Goal: Check status: Check status

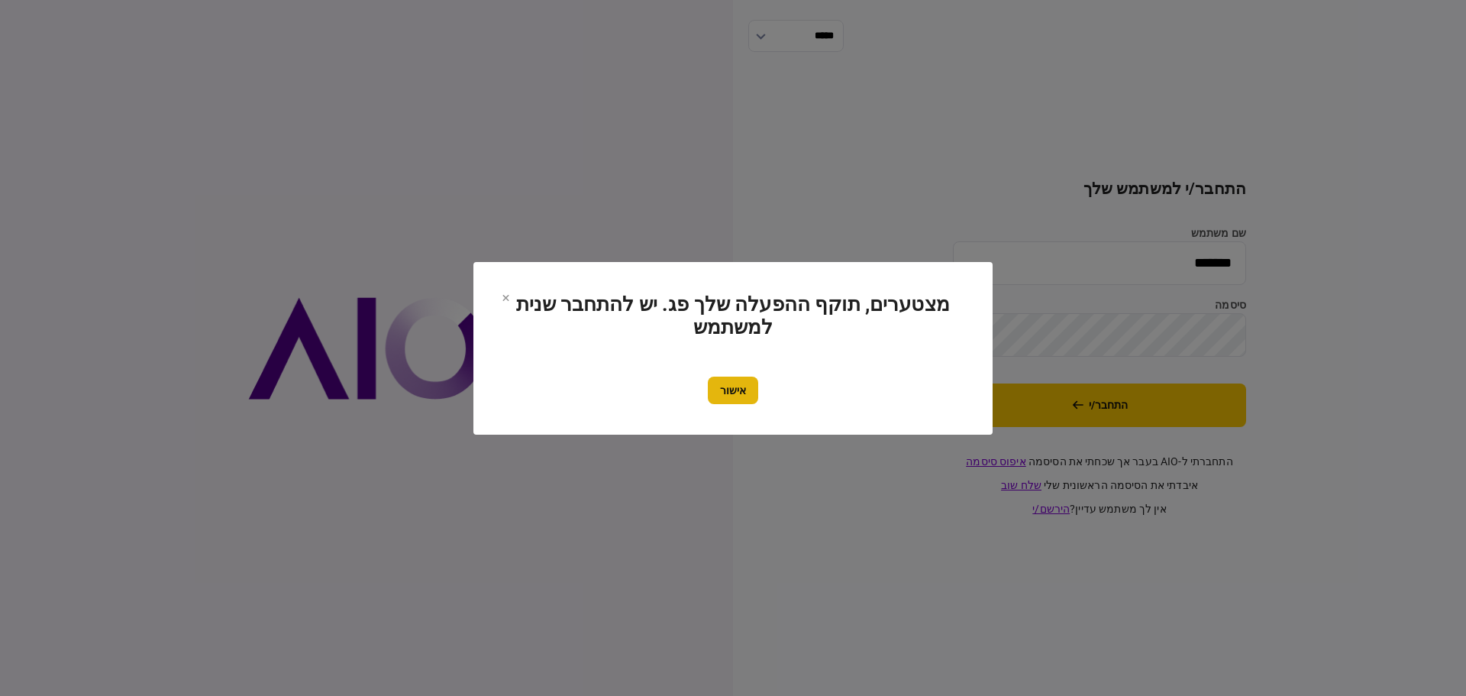
click at [718, 401] on section "מצטערים, תוקף ההפעלה שלך פג. יש להתחבר שנית למשתמש אישור" at bounding box center [733, 348] width 519 height 173
click at [727, 398] on button "אישור" at bounding box center [733, 390] width 50 height 27
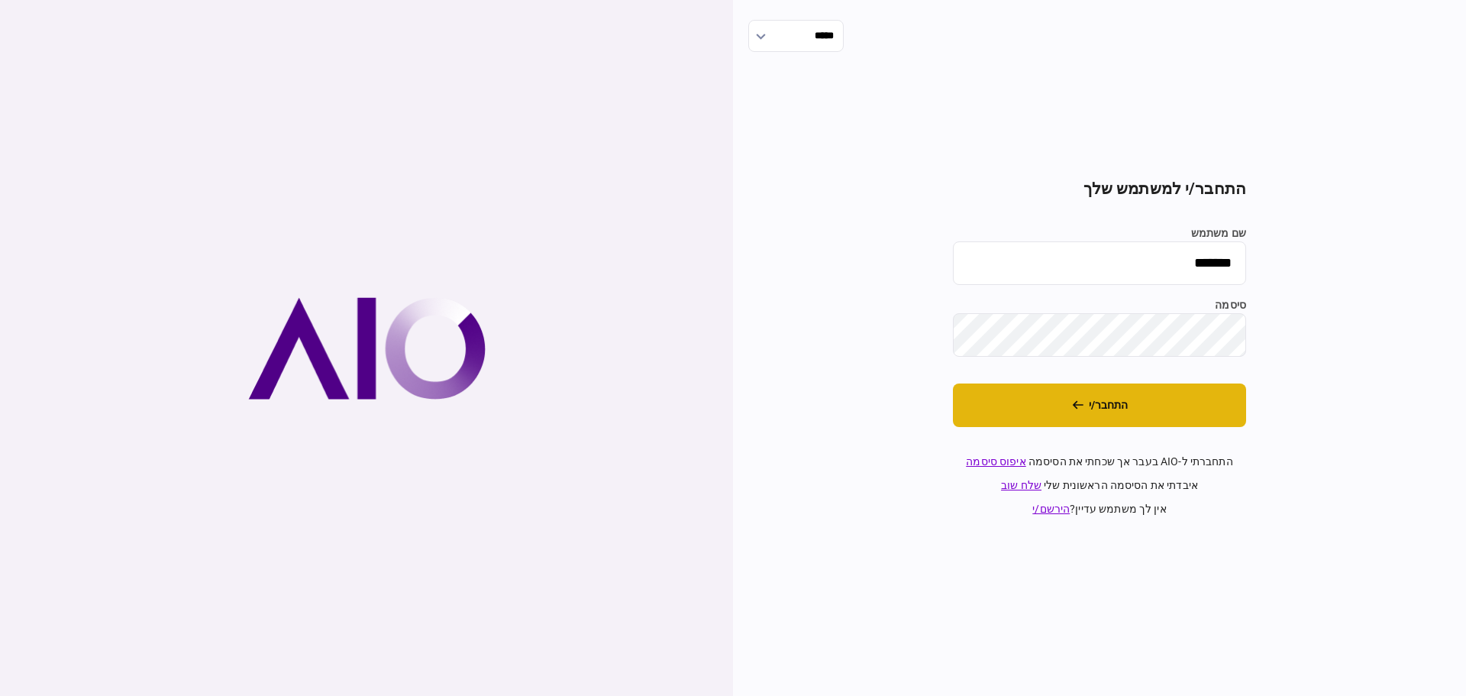
click at [1097, 417] on button "התחבר/י" at bounding box center [1099, 405] width 293 height 44
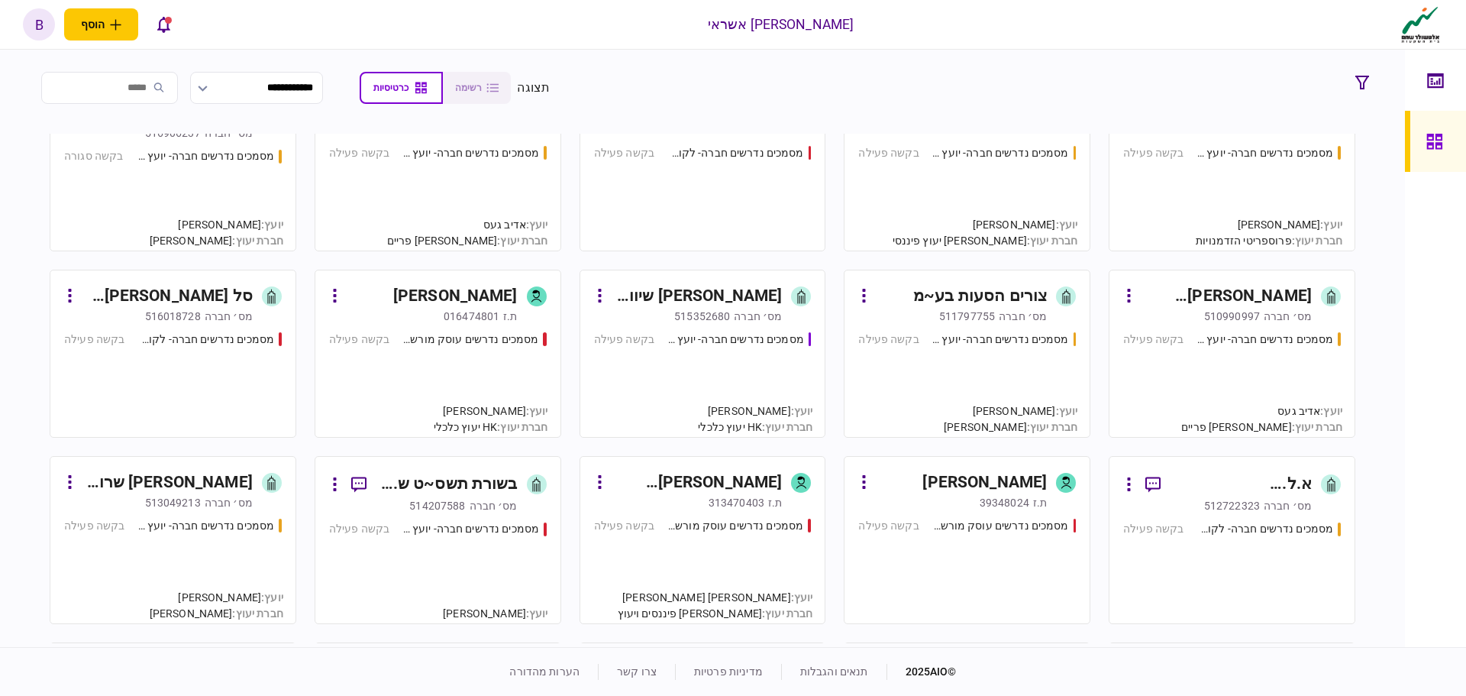
scroll to position [76, 0]
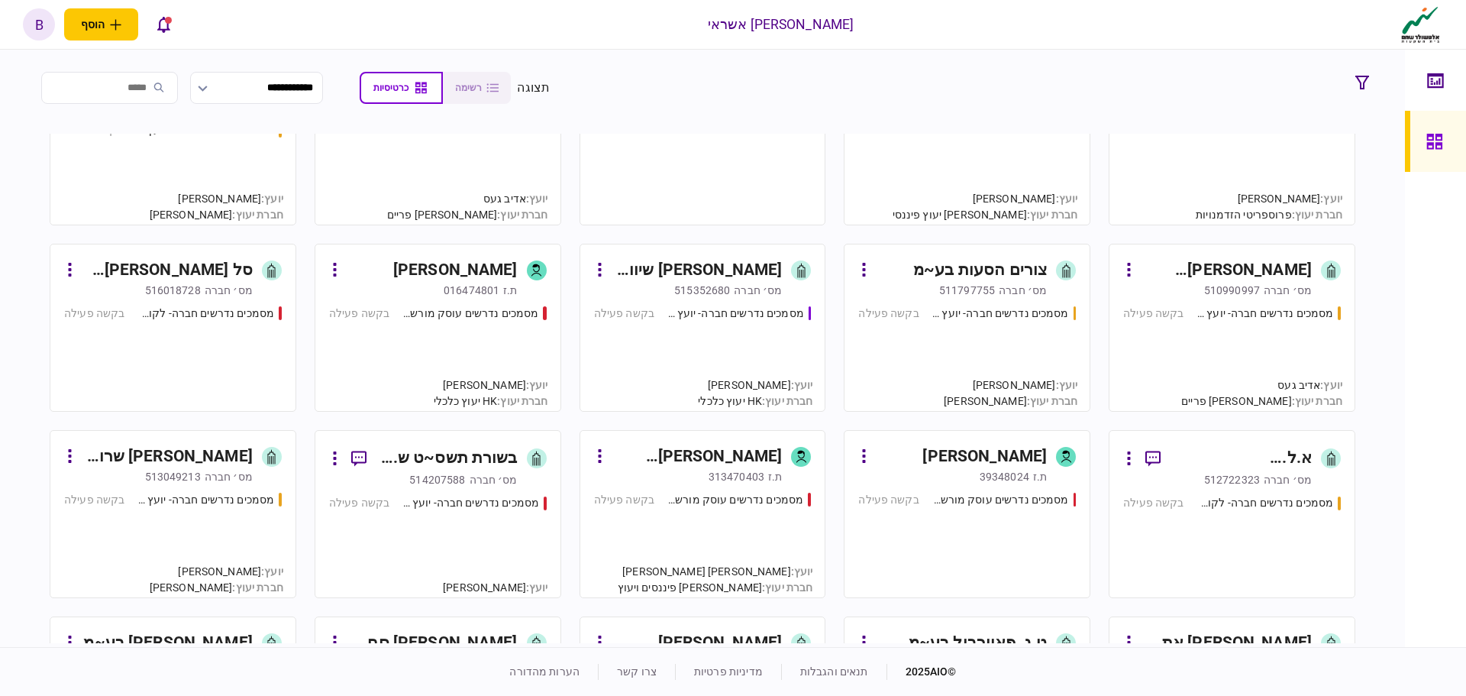
click at [978, 545] on div "מסמכים נדרשים עוסק מורשה- לקוח קצה בקשה פעילה" at bounding box center [967, 538] width 218 height 92
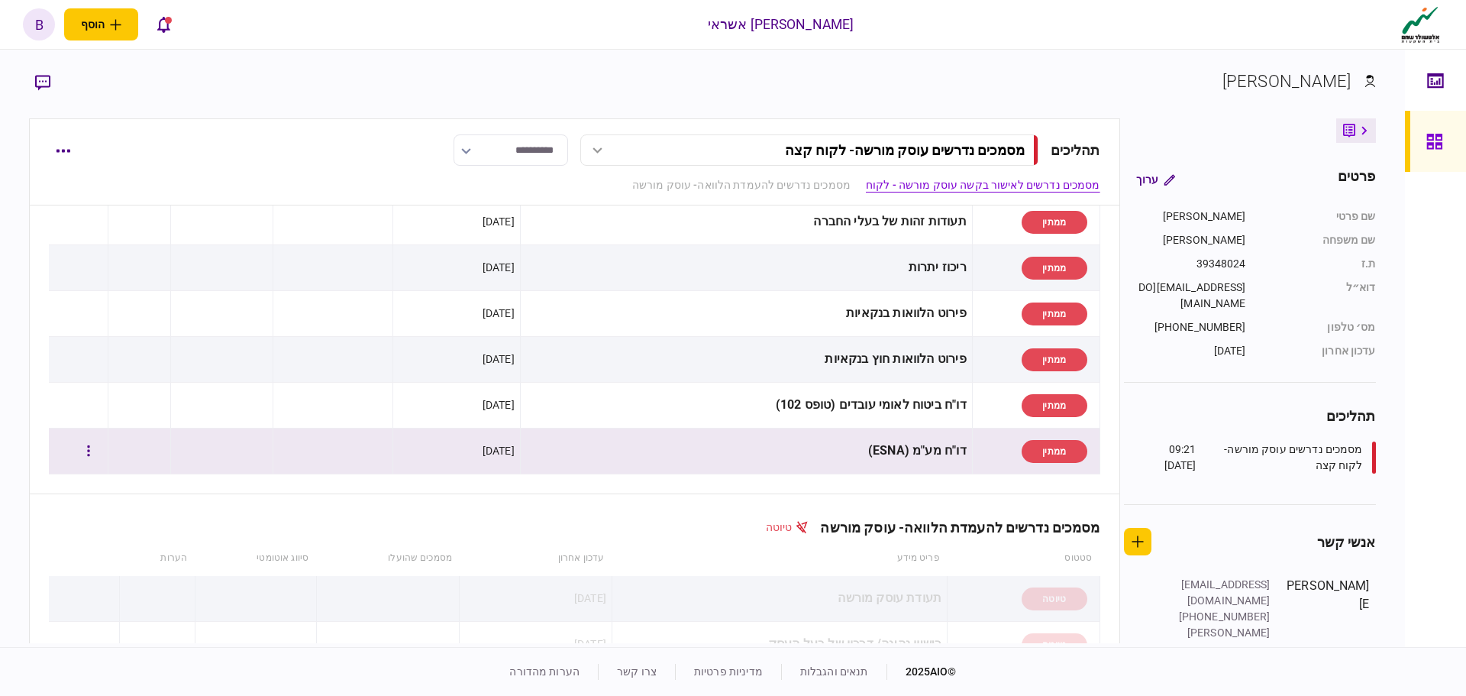
scroll to position [229, 0]
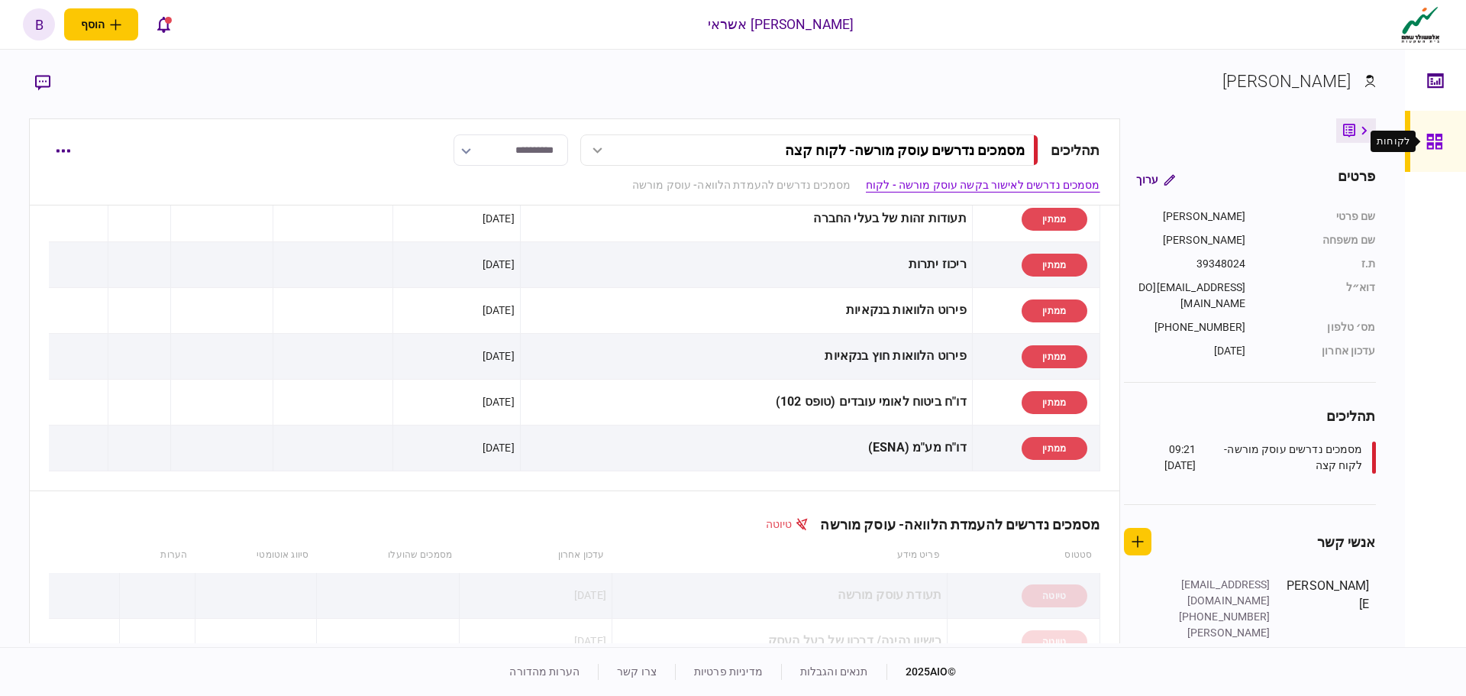
click at [1445, 148] on div at bounding box center [1439, 141] width 24 height 61
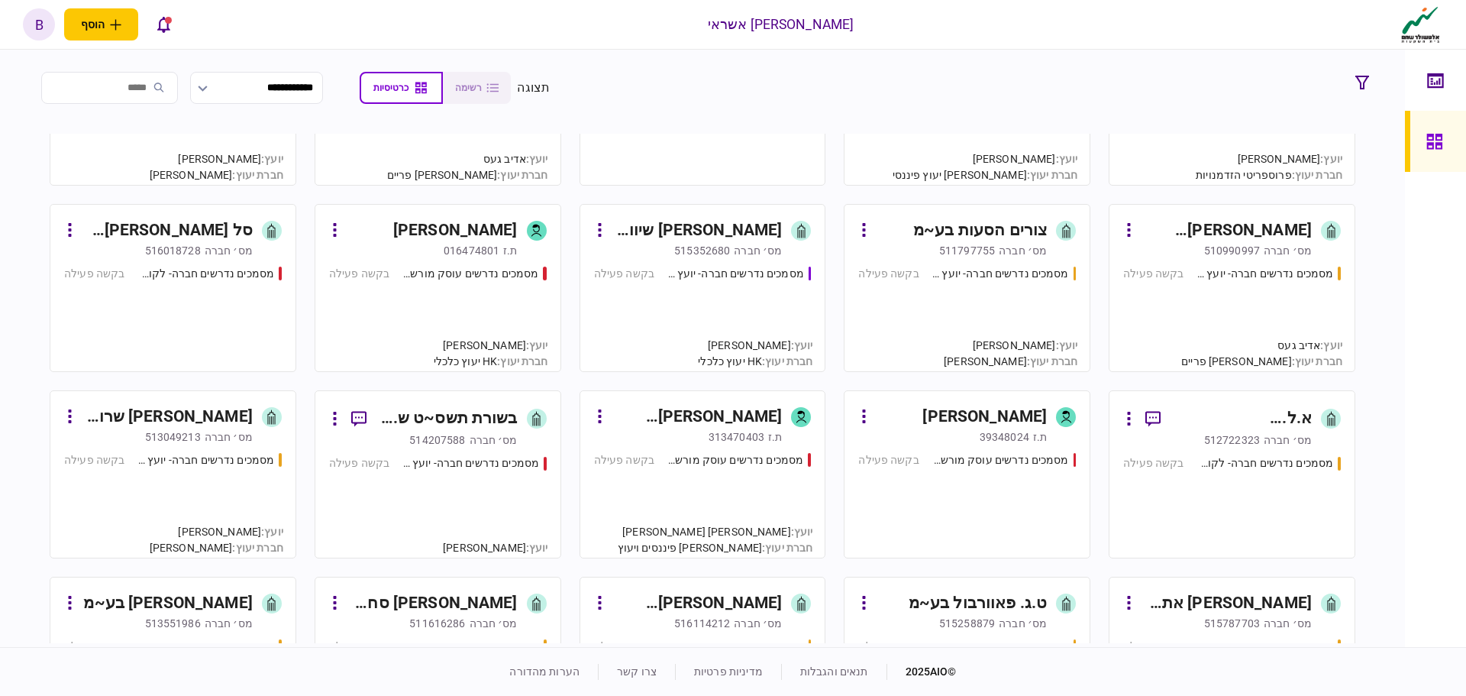
scroll to position [229, 0]
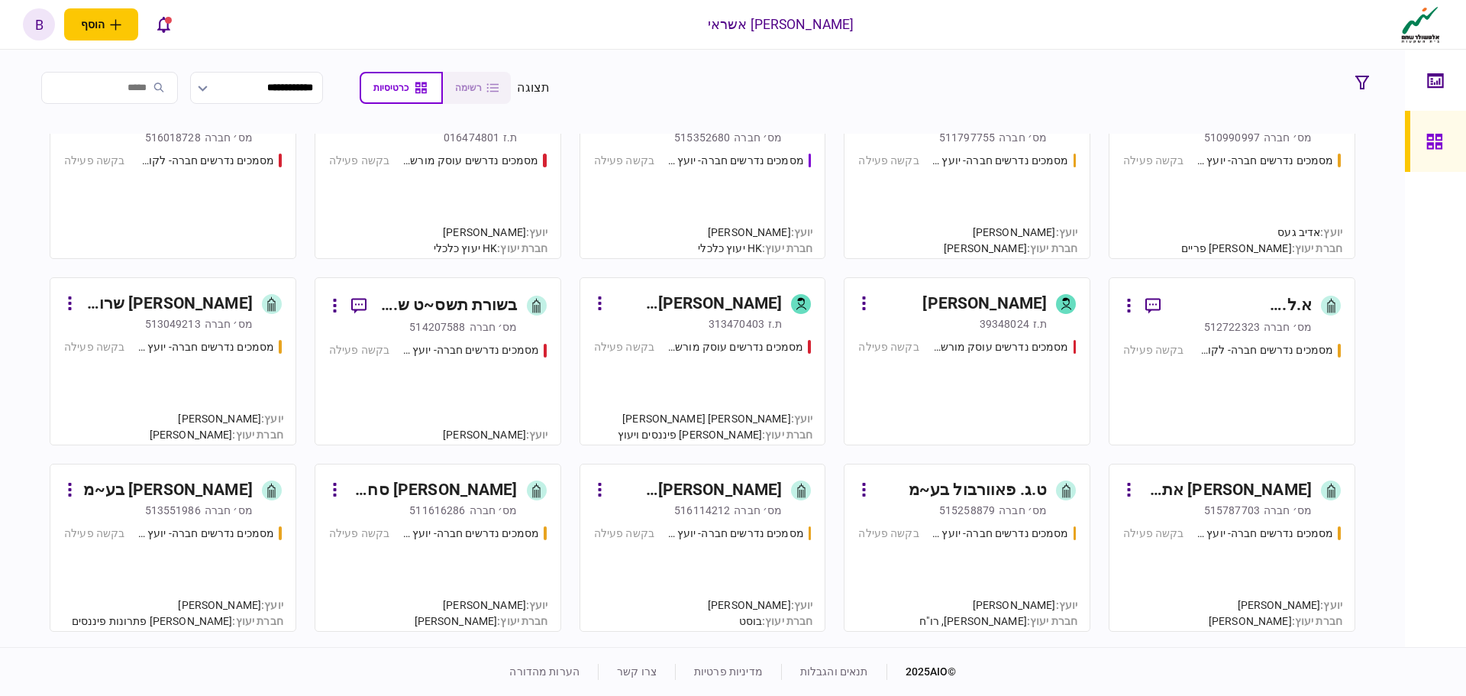
click at [1183, 412] on div "מסמכים נדרשים חברה- לקוח קצה - ישיר בקשה פעילה" at bounding box center [1232, 386] width 218 height 89
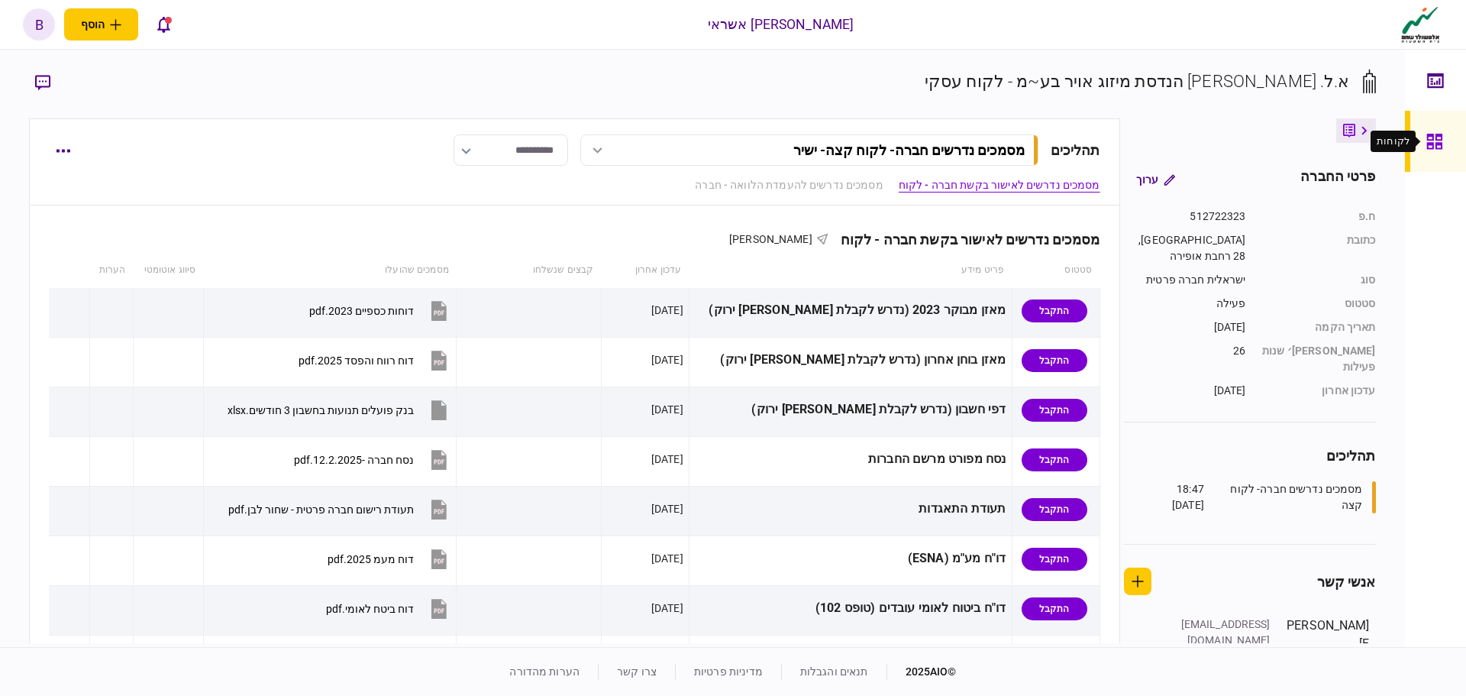
click at [1433, 141] on icon at bounding box center [1435, 142] width 17 height 18
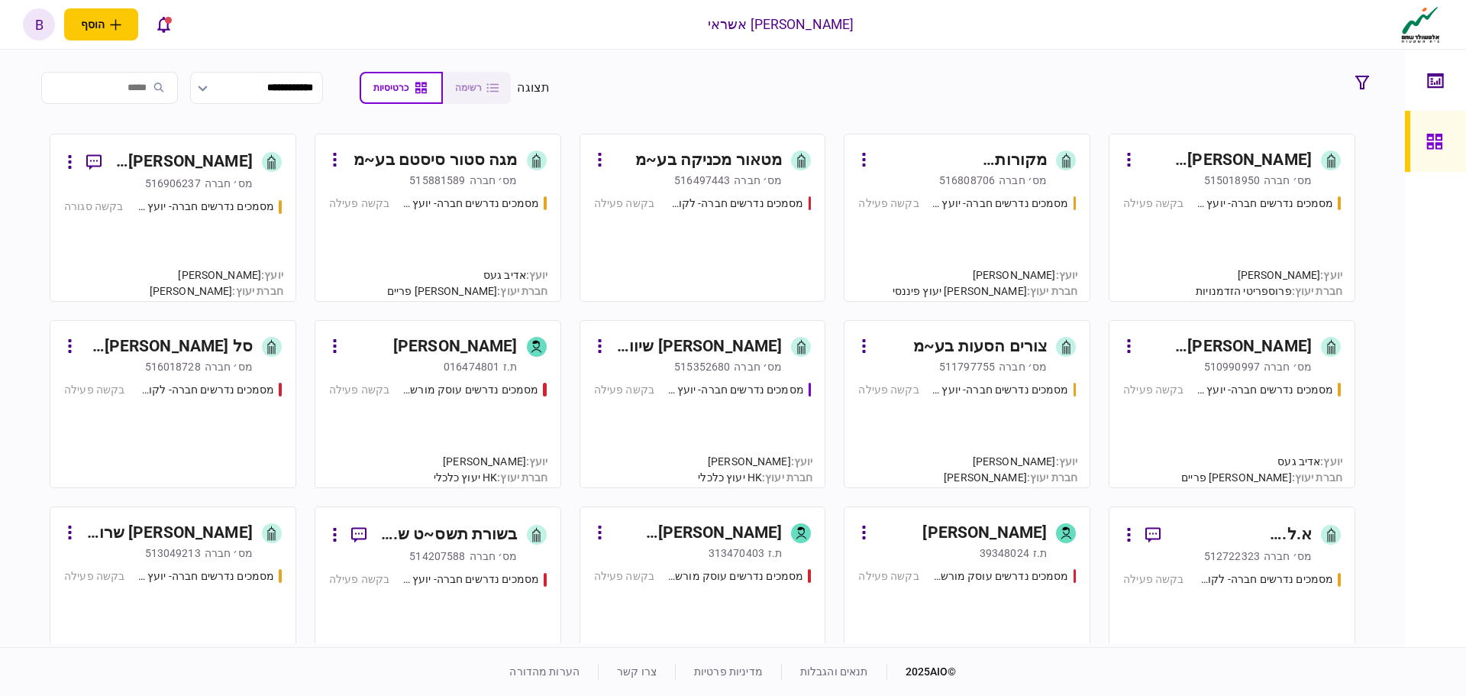
scroll to position [153, 0]
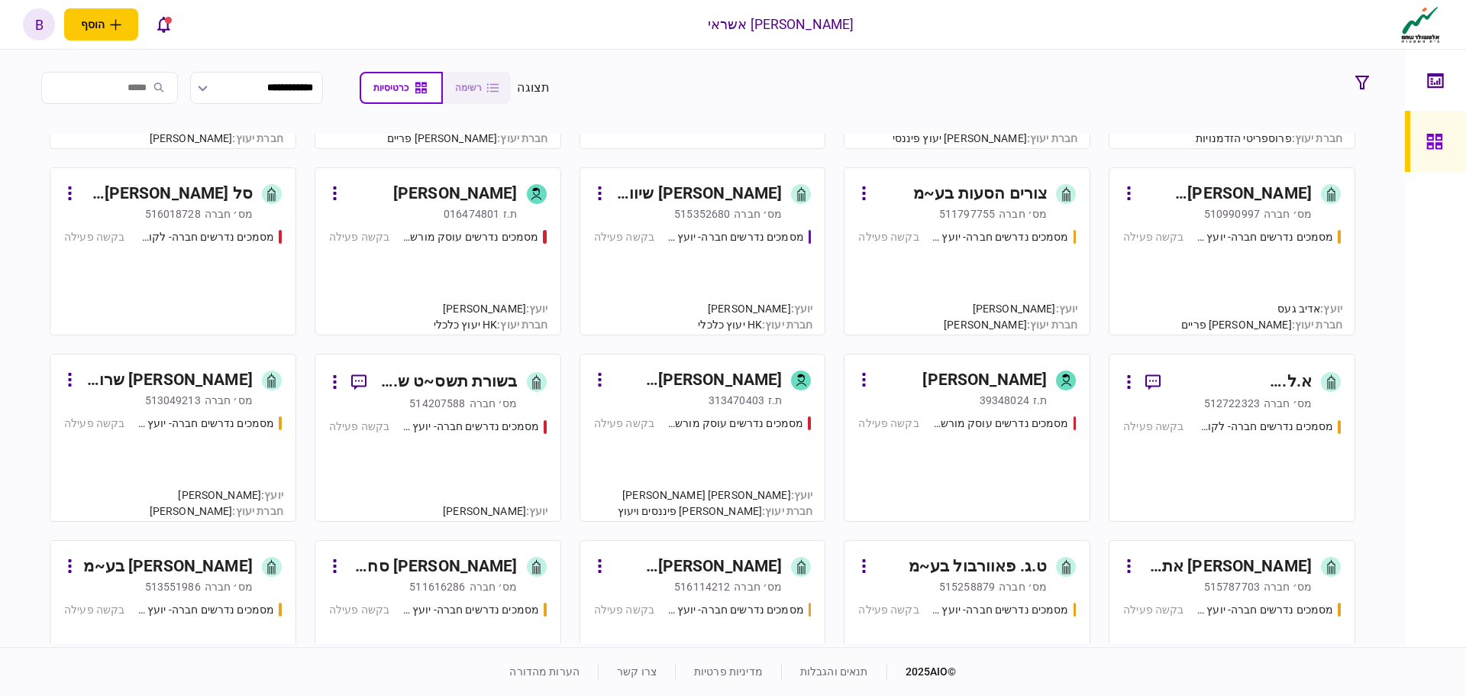
click at [156, 274] on div "מסמכים נדרשים חברה- לקוח קצה - ישיר בקשה פעילה" at bounding box center [173, 275] width 218 height 92
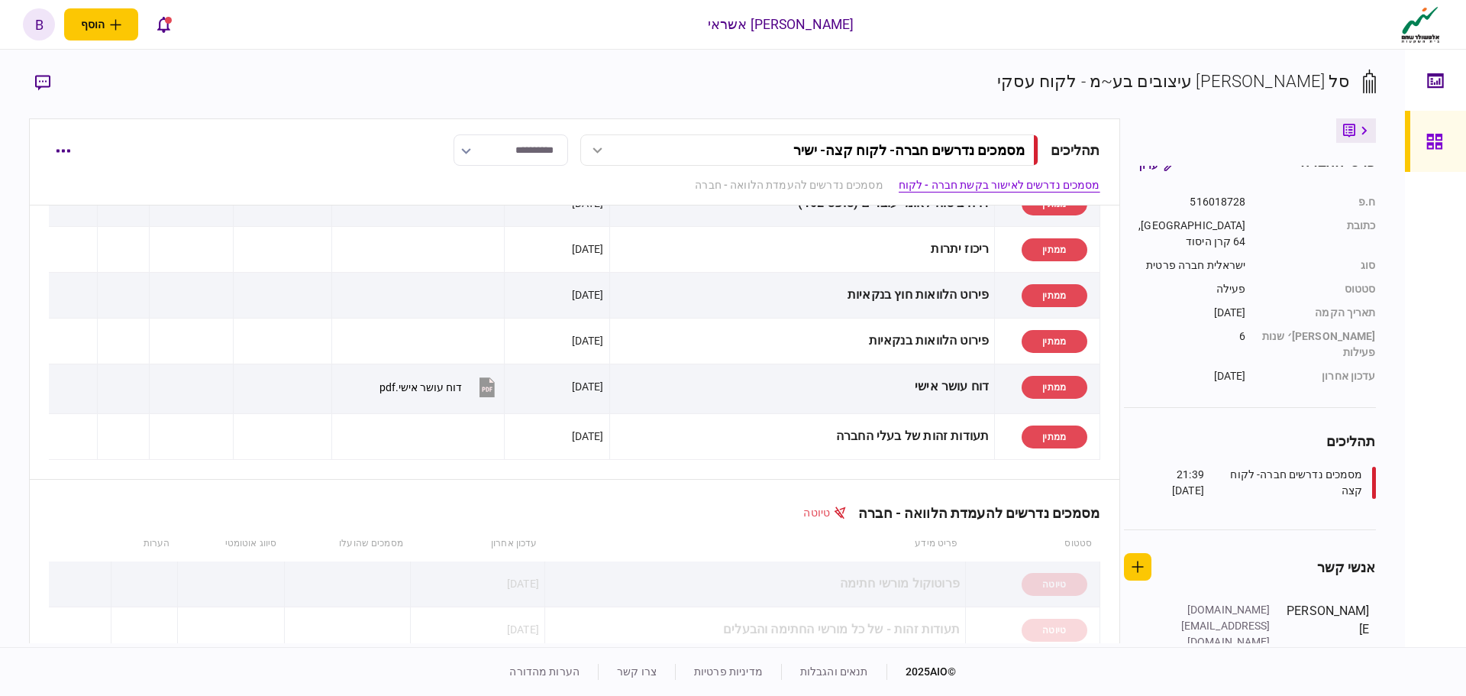
scroll to position [18, 0]
click at [1443, 131] on div at bounding box center [1439, 141] width 24 height 61
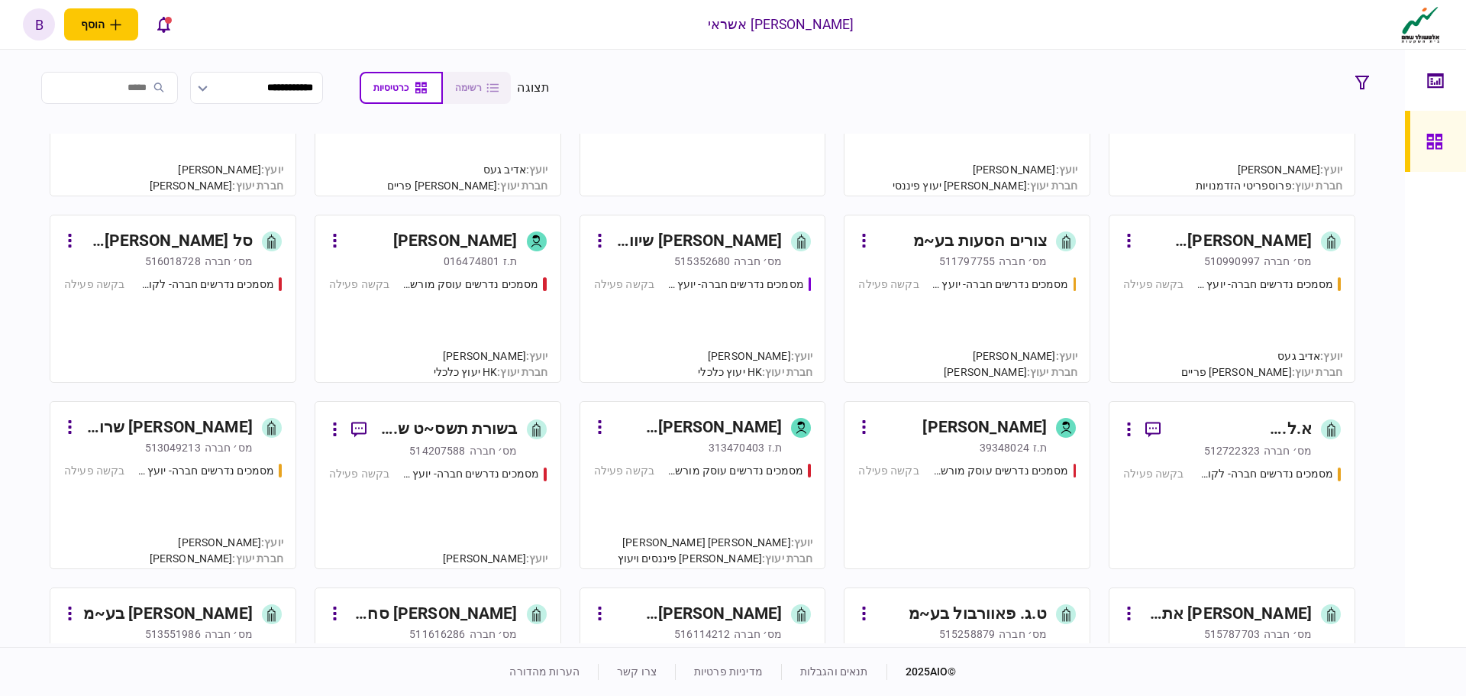
scroll to position [153, 0]
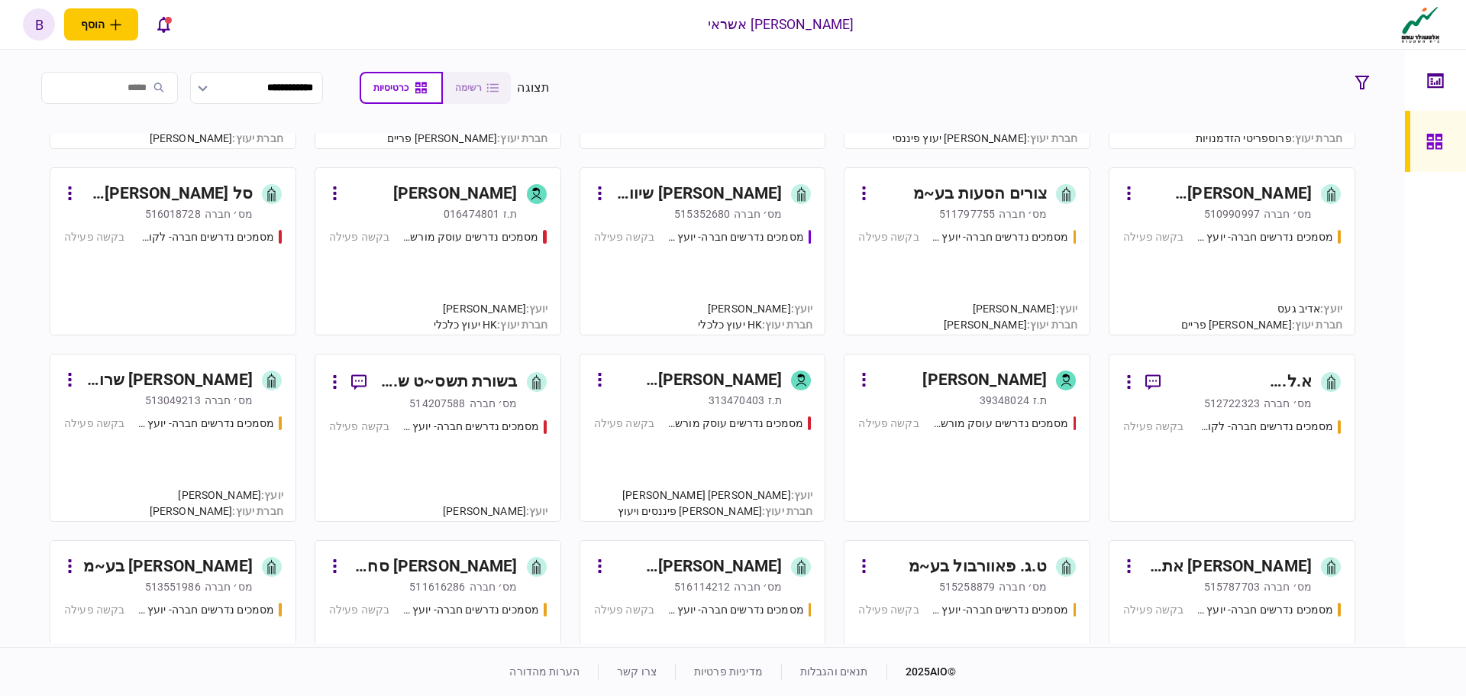
click at [1221, 481] on div "מסמכים נדרשים חברה- לקוח קצה - ישיר בקשה פעילה" at bounding box center [1232, 463] width 218 height 89
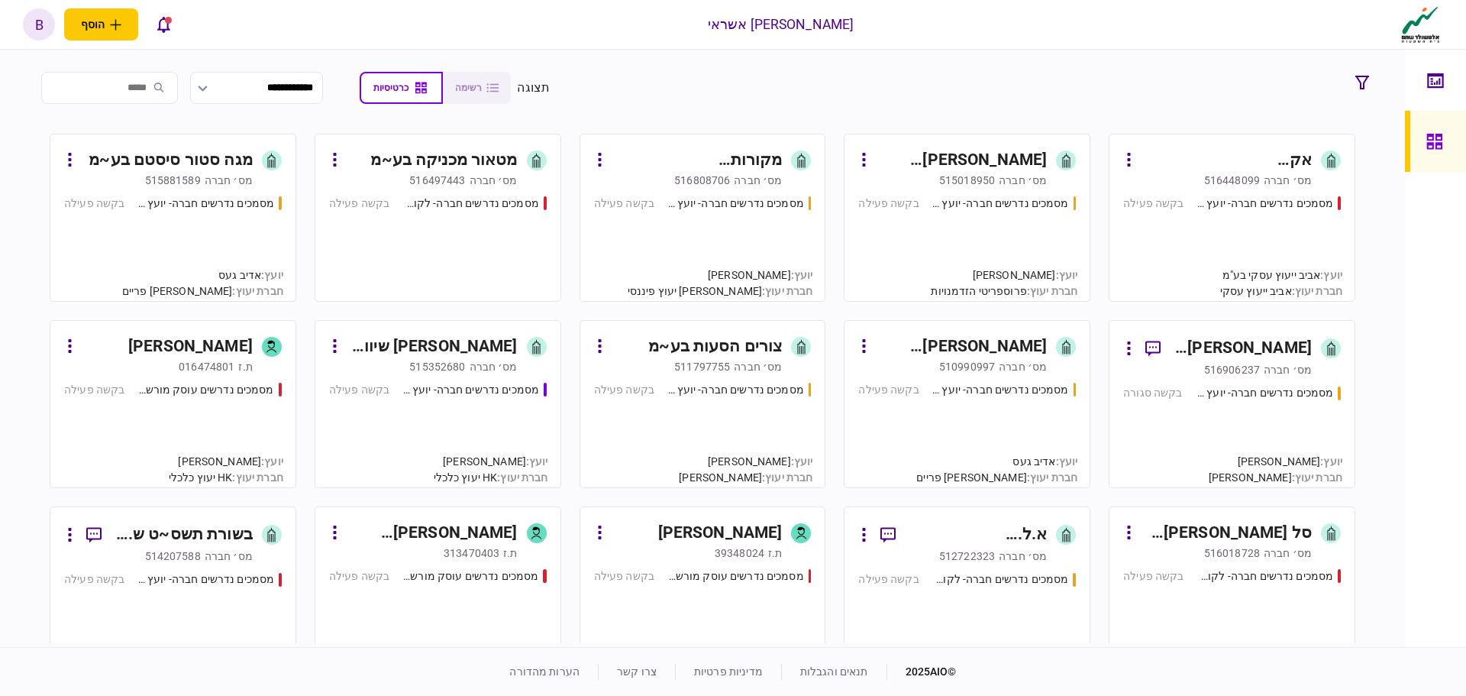
click at [1259, 243] on div "מסמכים נדרשים חברה- יועץ - תהליך חברה בקשה פעילה" at bounding box center [1232, 242] width 218 height 92
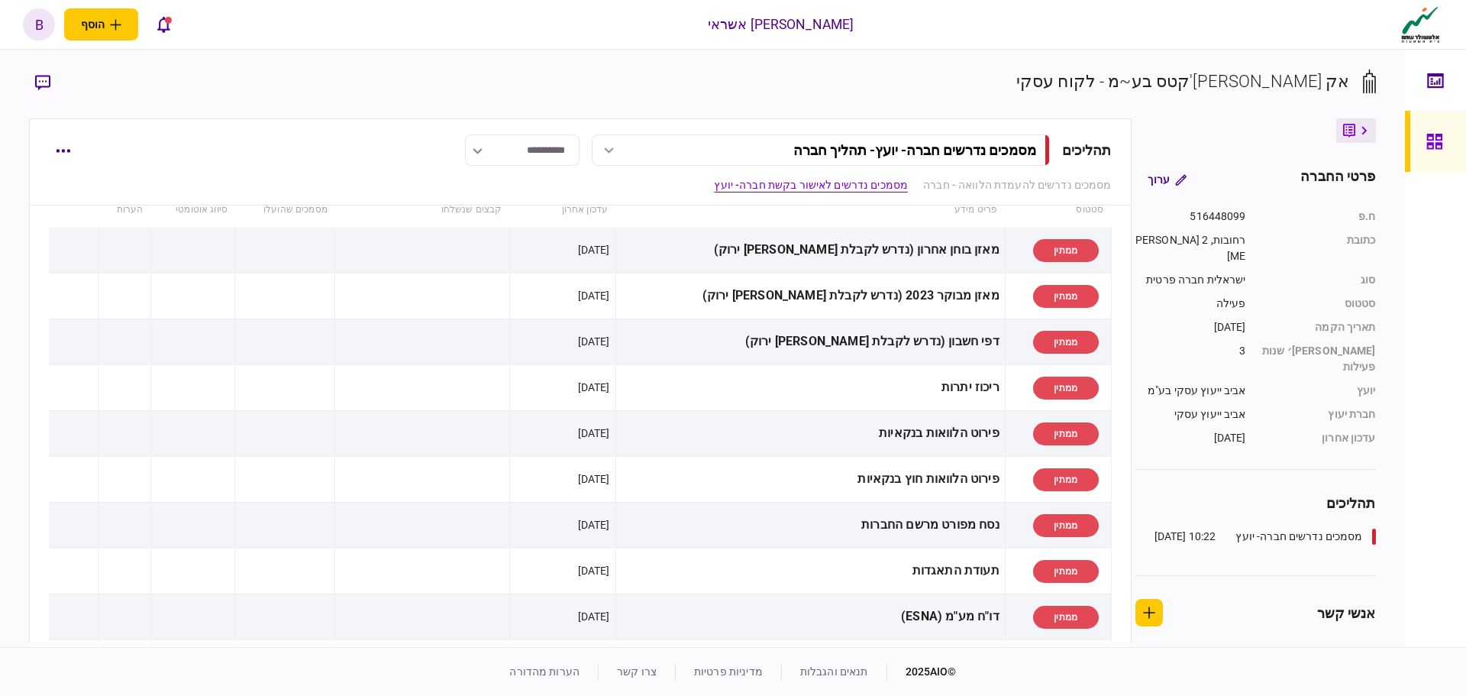
scroll to position [458, 0]
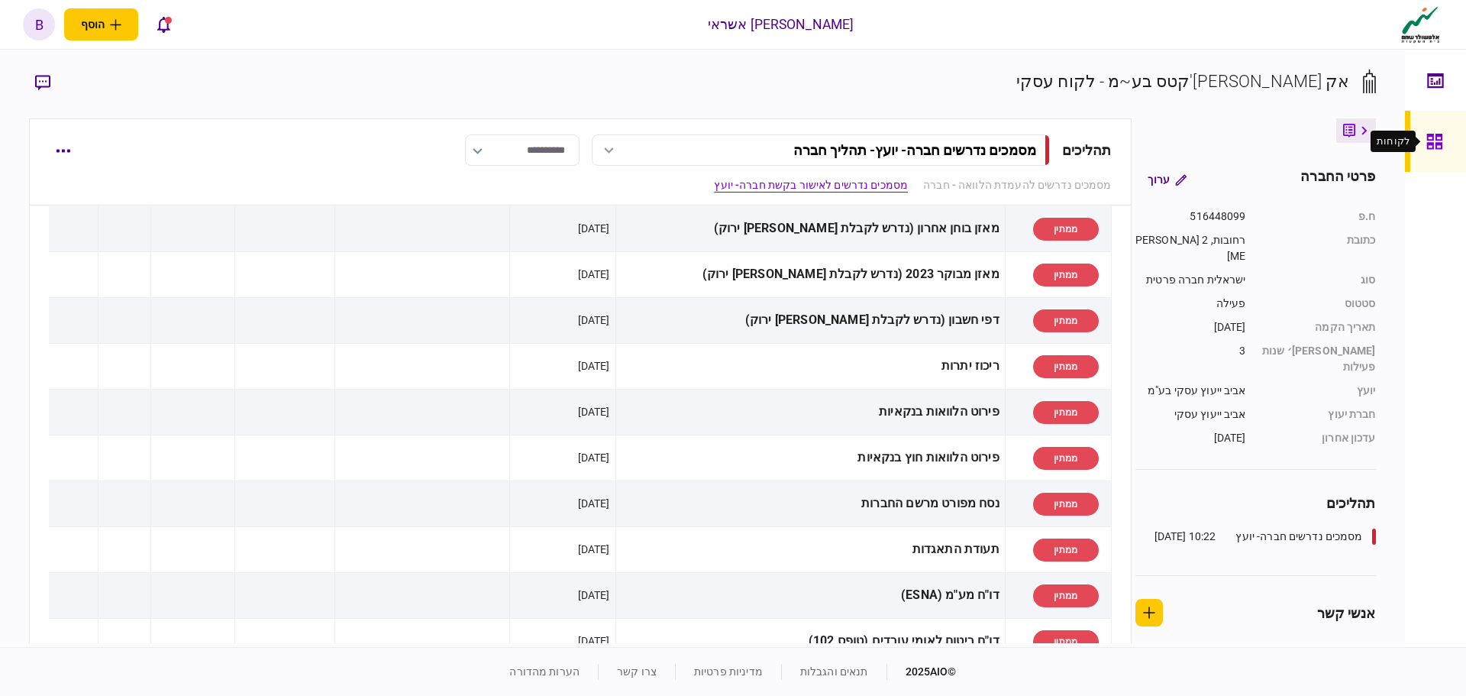
click at [1433, 148] on icon at bounding box center [1434, 141] width 15 height 15
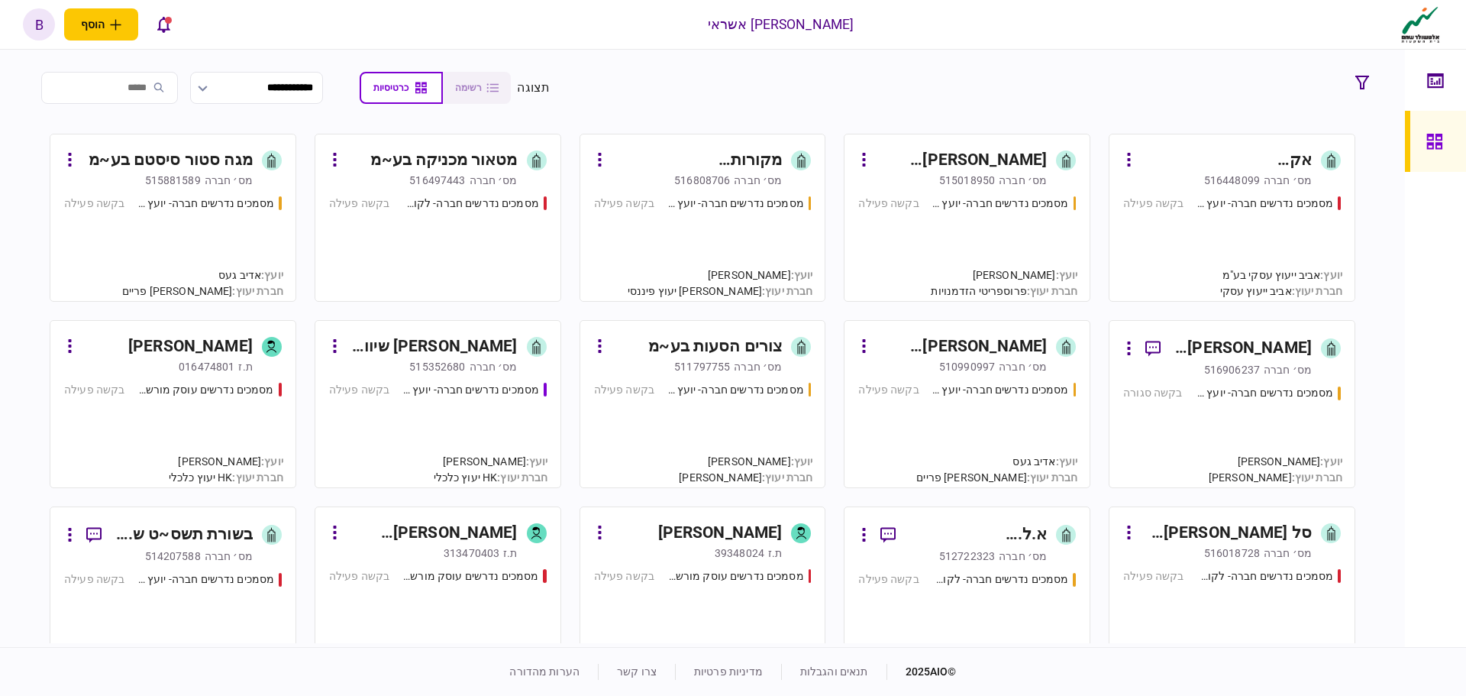
click at [230, 406] on div "מסמכים נדרשים עוסק מורשה - יועץ בקשה פעילה" at bounding box center [173, 428] width 218 height 92
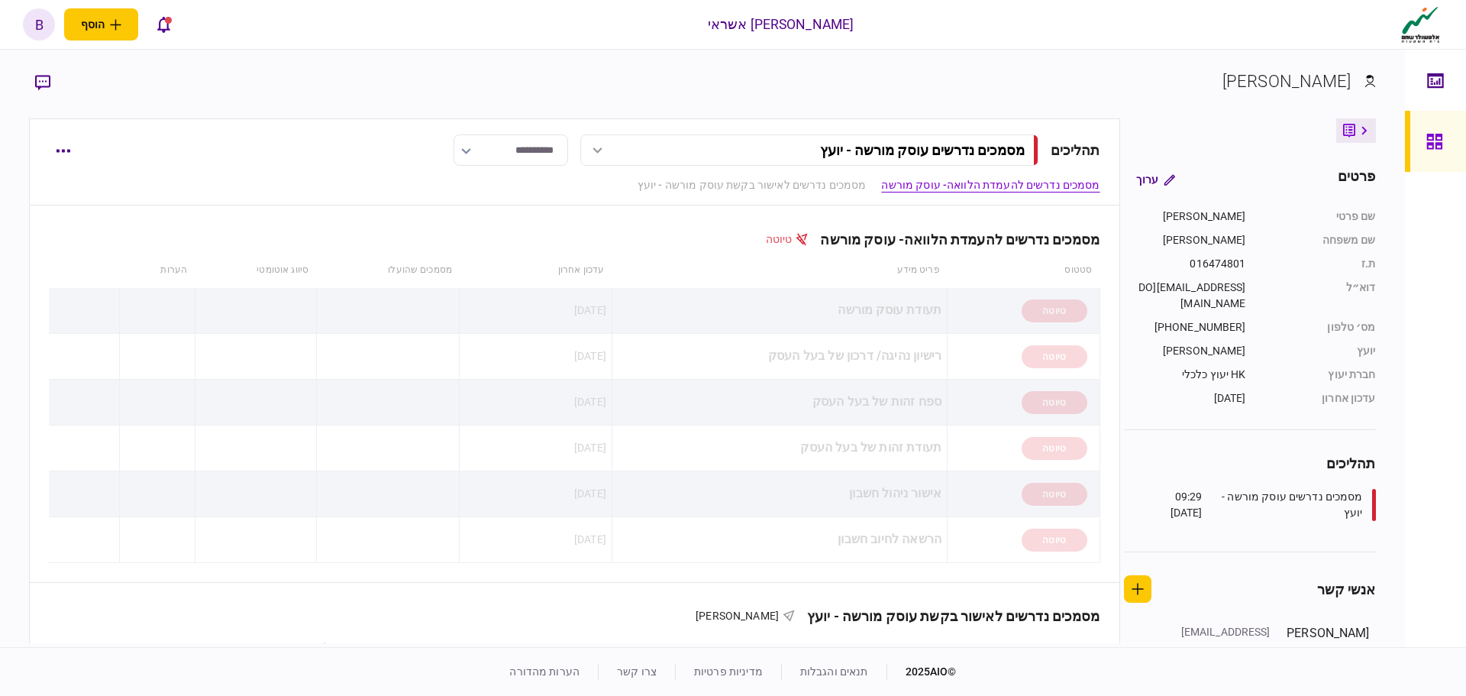
scroll to position [42, 0]
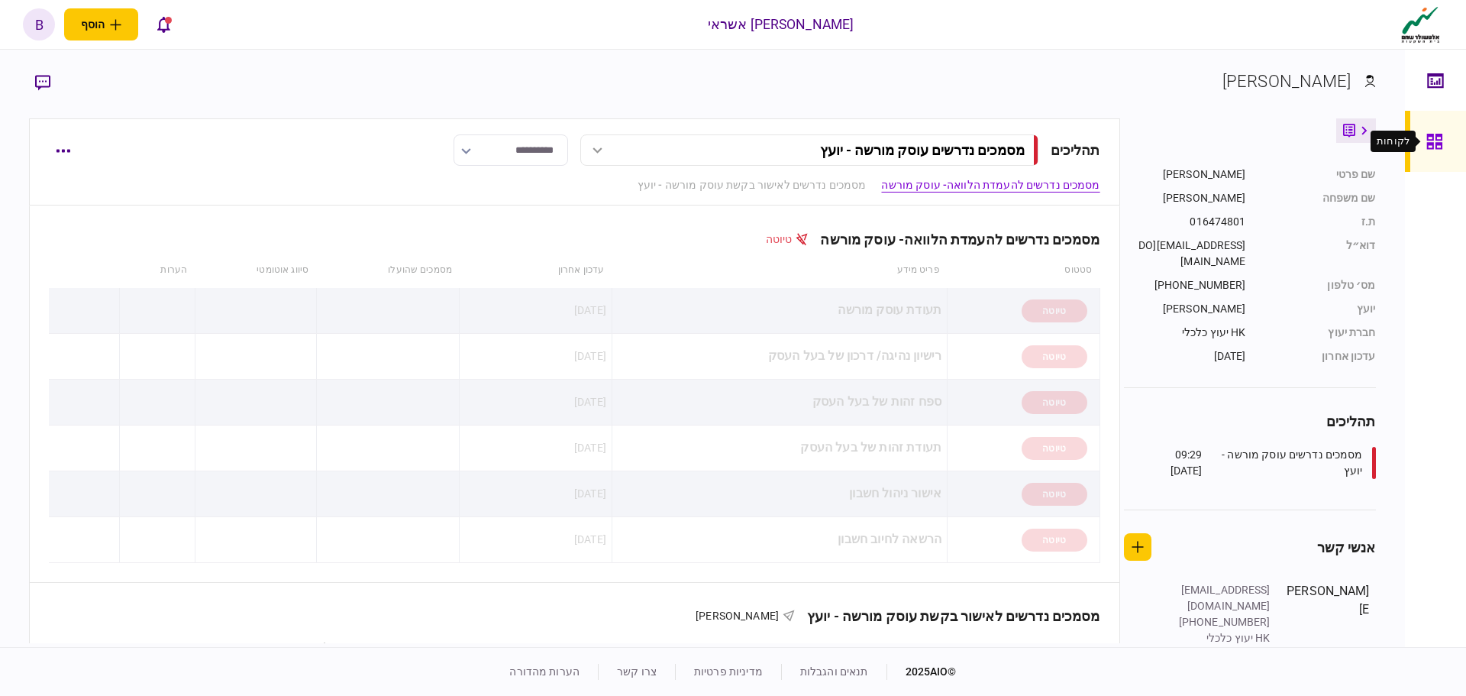
click at [1435, 138] on icon at bounding box center [1435, 142] width 17 height 18
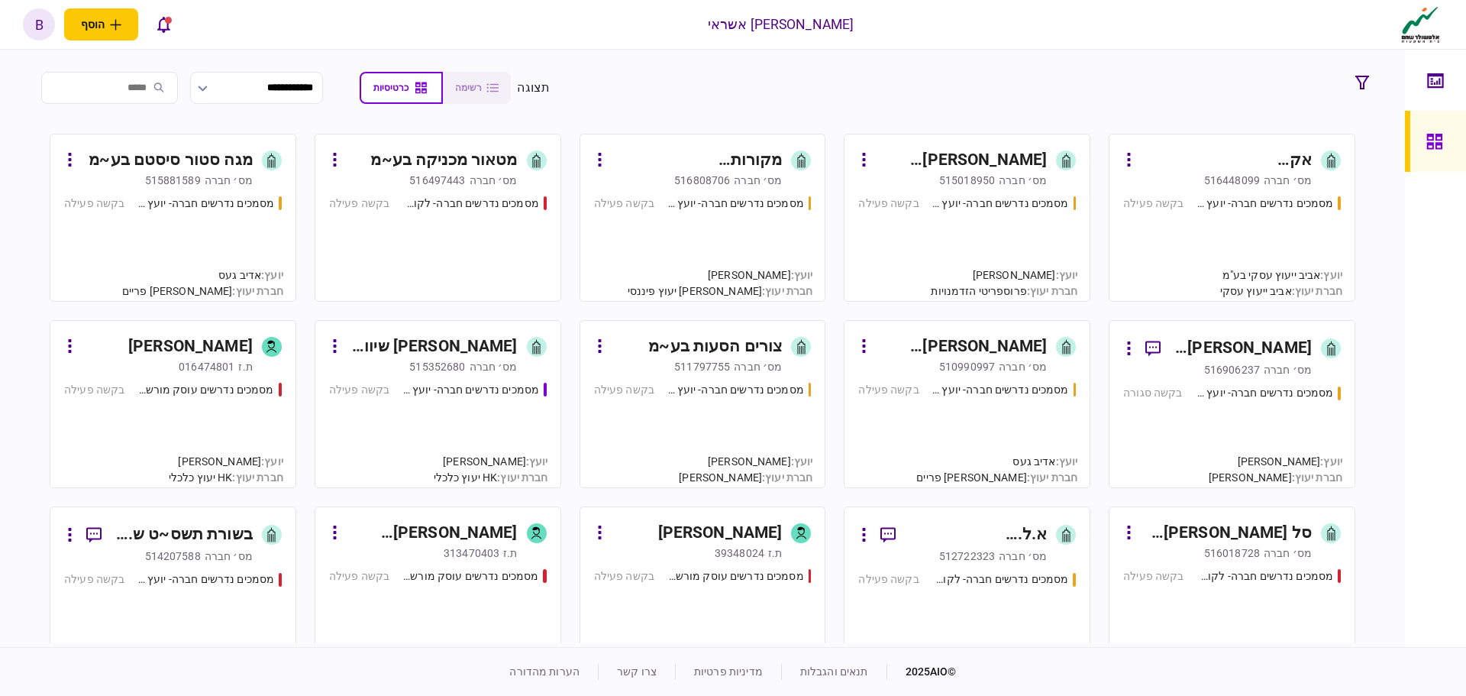
scroll to position [76, 0]
